Goal: Navigation & Orientation: Find specific page/section

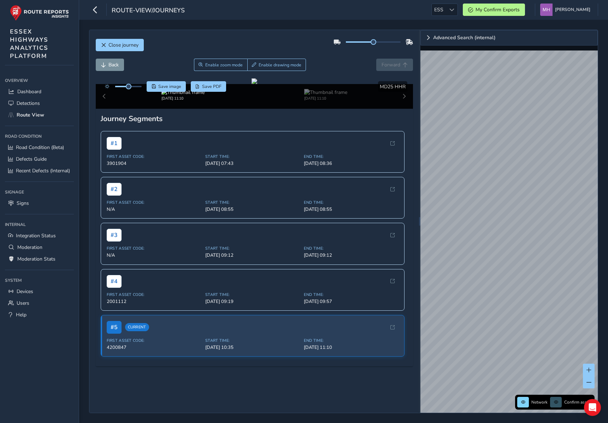
scroll to position [97, 0]
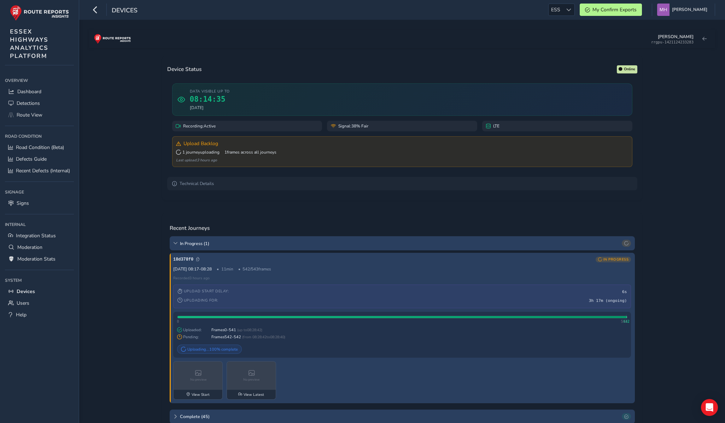
scroll to position [2, 0]
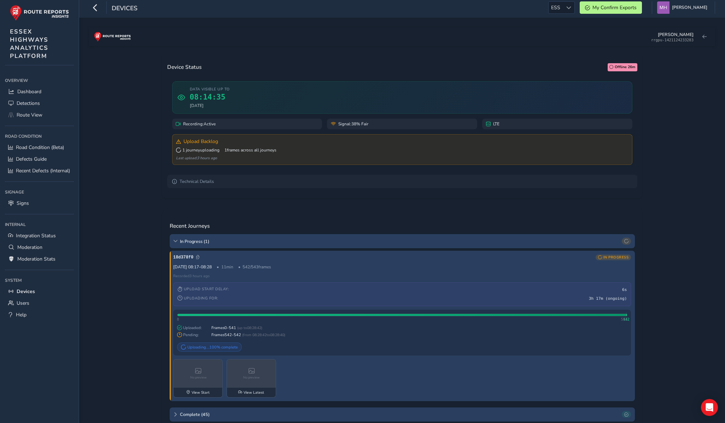
click at [713, 36] on div "[PERSON_NAME]-1421124233283" at bounding box center [402, 37] width 626 height 18
click at [703, 38] on span at bounding box center [704, 37] width 4 height 4
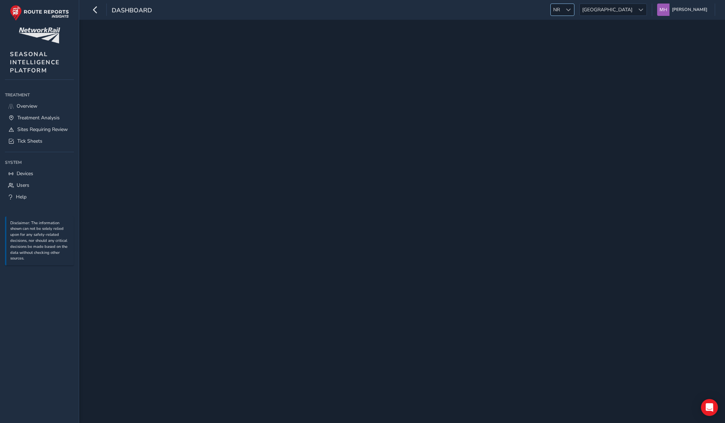
click at [562, 12] on span "NR" at bounding box center [557, 10] width 12 height 12
